Goal: Download file/media

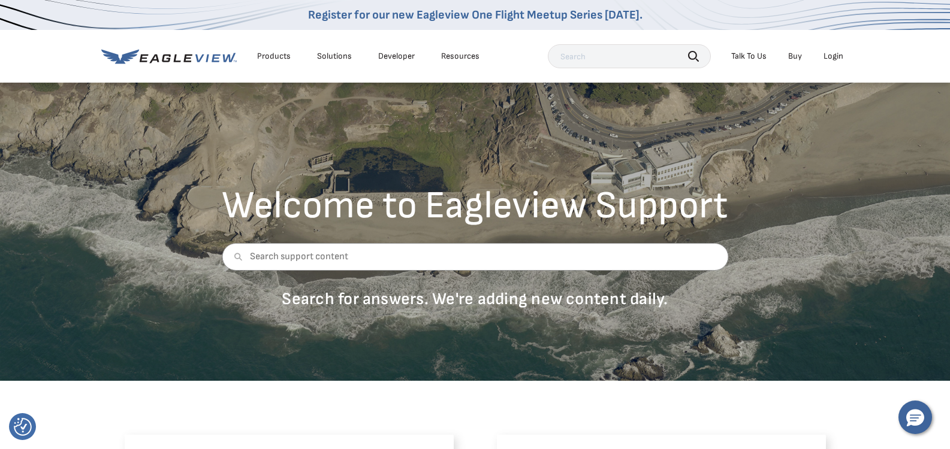
click at [831, 54] on div "Login" at bounding box center [833, 56] width 20 height 11
click at [836, 59] on div "Login" at bounding box center [833, 56] width 20 height 11
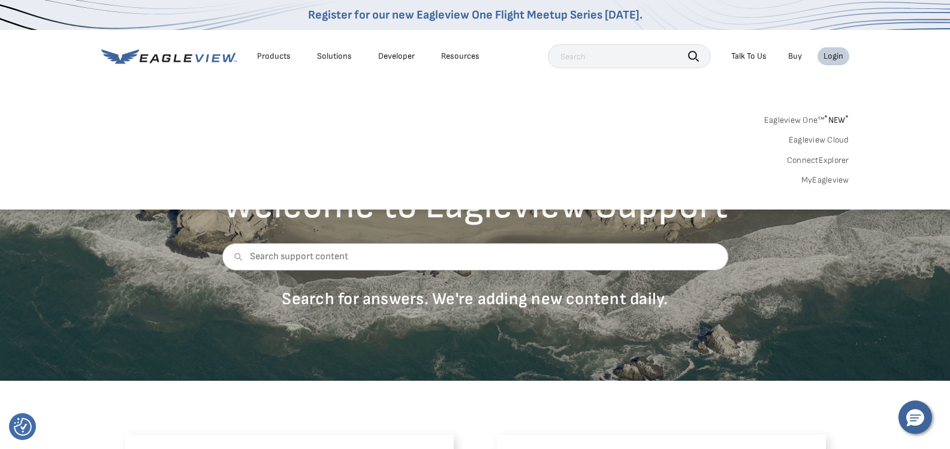
click at [816, 185] on link "MyEagleview" at bounding box center [825, 180] width 48 height 11
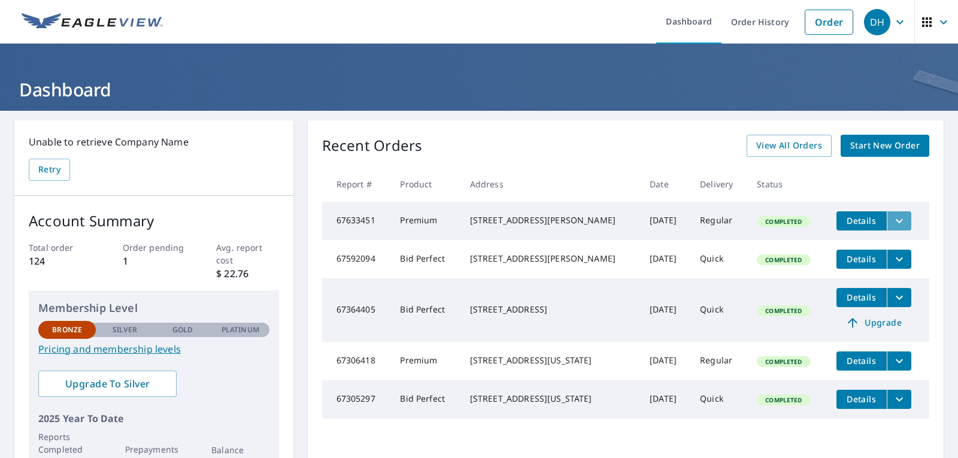
click at [893, 220] on icon "filesDropdownBtn-67633451" at bounding box center [900, 221] width 14 height 14
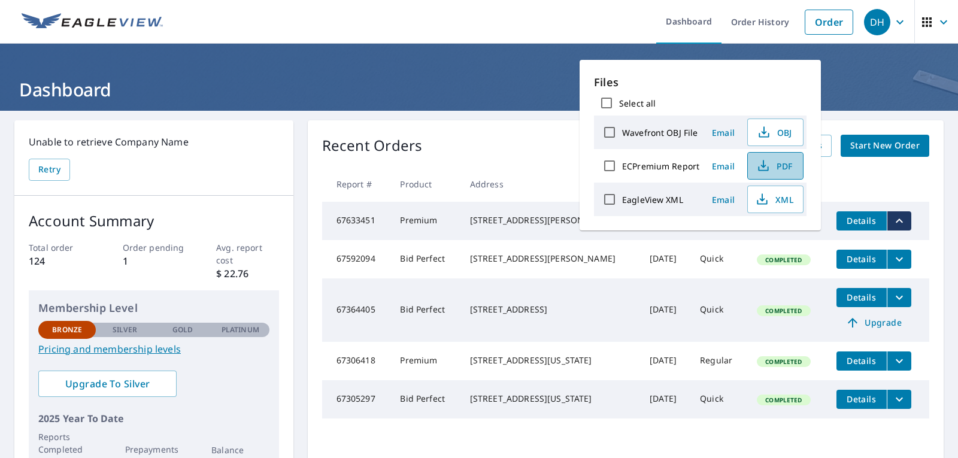
click at [785, 164] on span "PDF" at bounding box center [774, 166] width 38 height 14
click at [721, 164] on span "Email" at bounding box center [723, 166] width 29 height 11
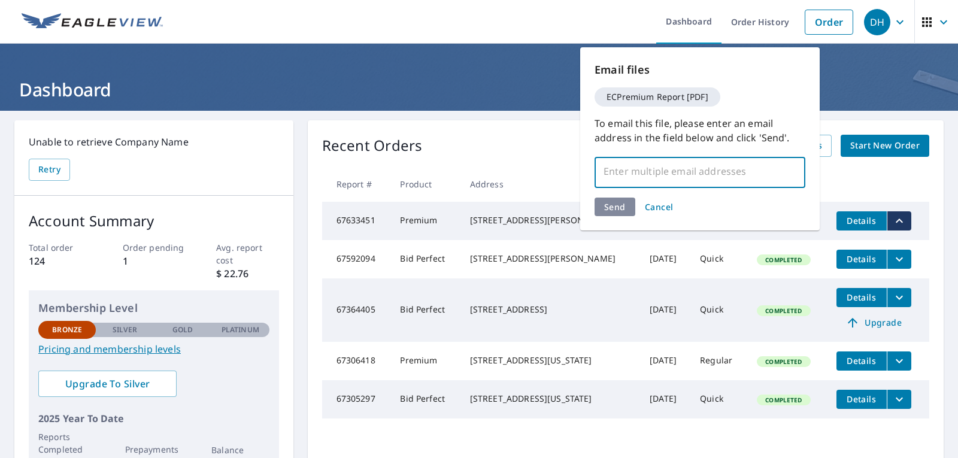
click at [639, 171] on input "text" at bounding box center [691, 171] width 182 height 23
type input "keydet19@yahoo.com"
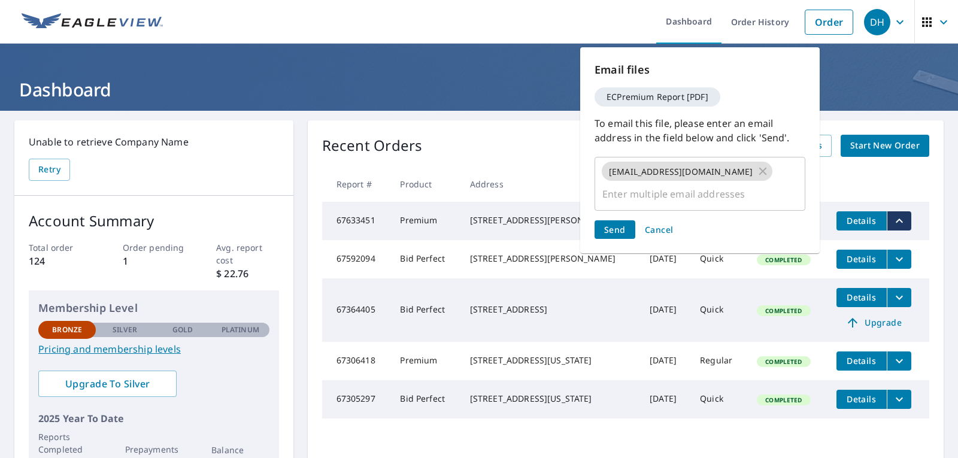
click at [616, 220] on div "Send Cancel" at bounding box center [700, 229] width 211 height 19
click at [616, 224] on span "Send" at bounding box center [615, 229] width 22 height 11
